Goal: Task Accomplishment & Management: Manage account settings

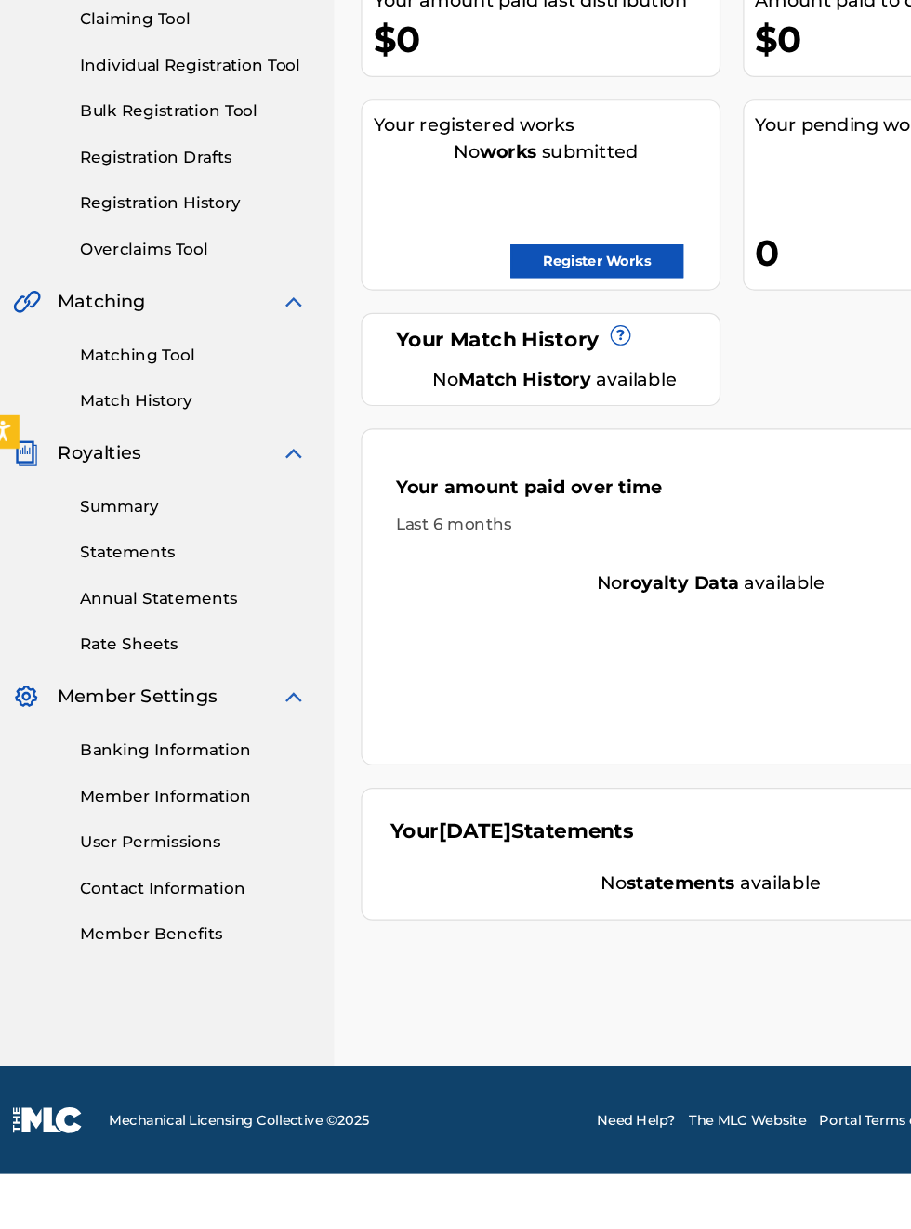
scroll to position [257, 11]
click at [190, 875] on link "Banking Information" at bounding box center [172, 879] width 188 height 20
